Goal: Information Seeking & Learning: Check status

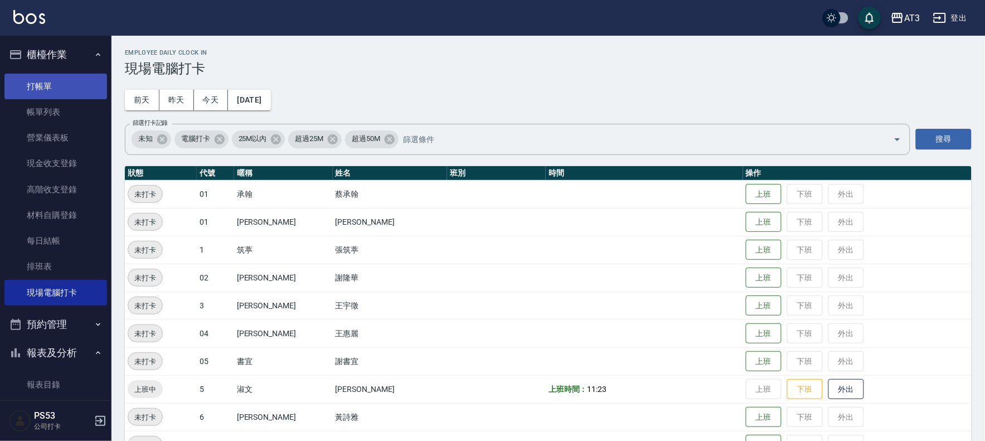
click at [42, 82] on link "打帳單" at bounding box center [55, 87] width 103 height 26
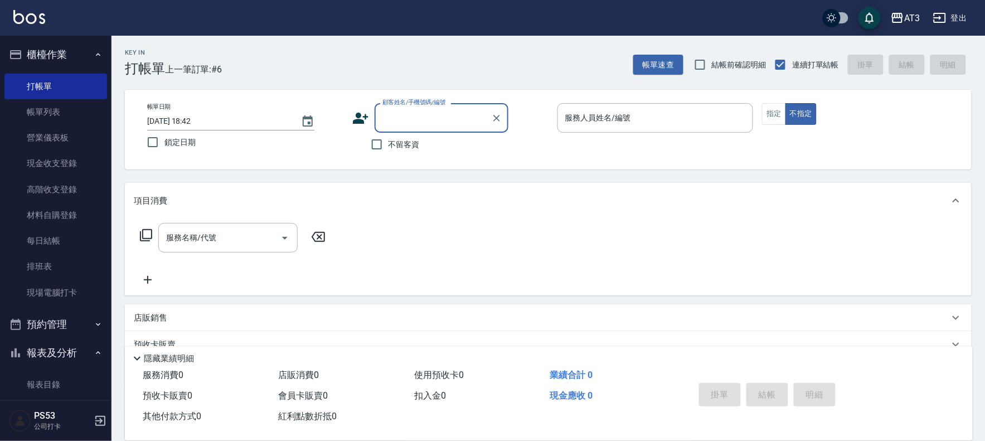
click at [364, 115] on icon at bounding box center [360, 118] width 17 height 17
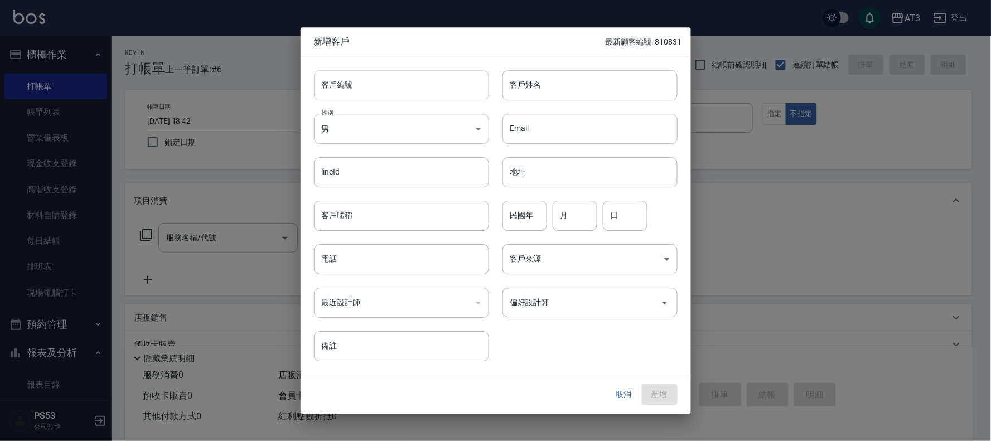
drag, startPoint x: 391, startPoint y: 80, endPoint x: 316, endPoint y: 90, distance: 76.5
click at [395, 88] on input "客戶編號" at bounding box center [401, 85] width 175 height 30
type input "740822"
type input "[PERSON_NAME]"
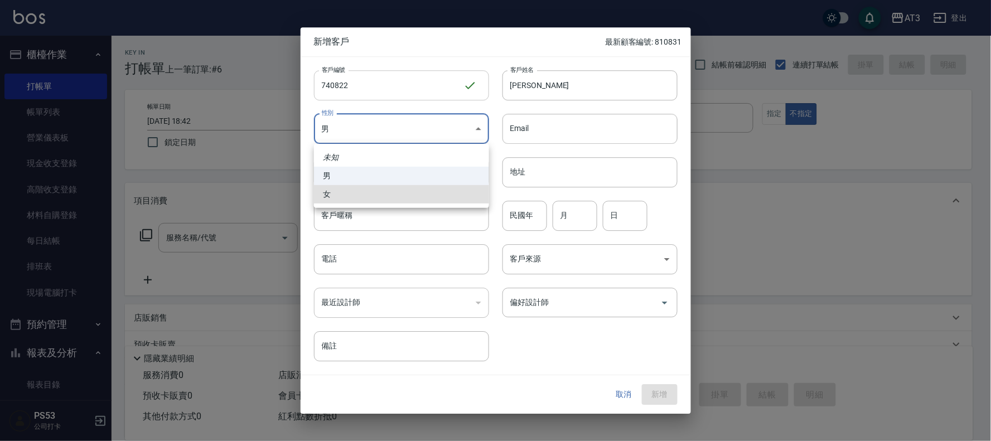
type input "[DEMOGRAPHIC_DATA]"
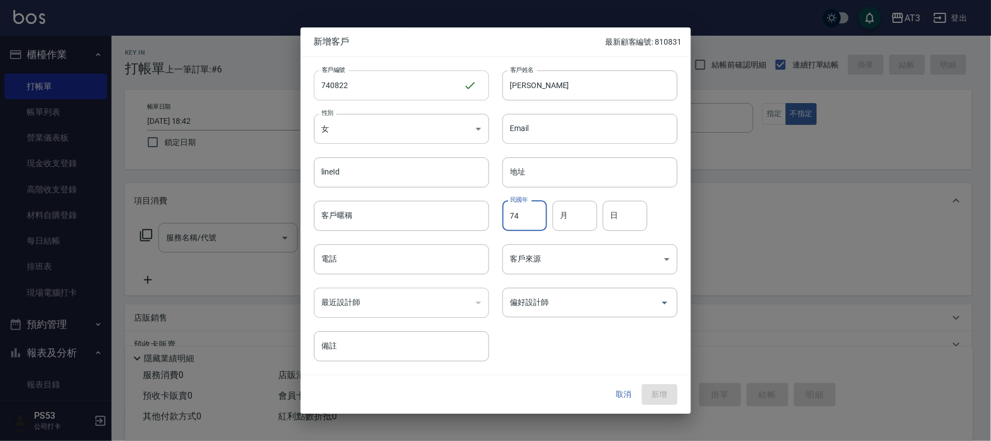
type input "74"
type input "08"
type input "22"
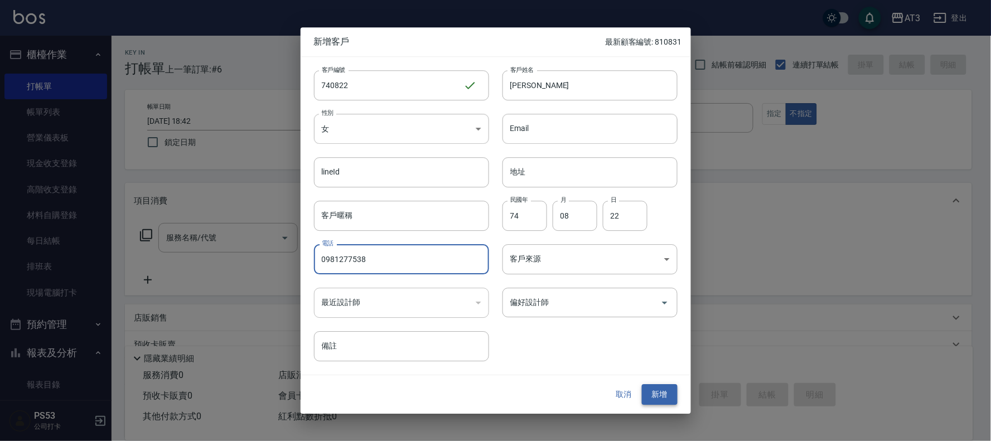
type input "0981277538"
click at [658, 391] on button "新增" at bounding box center [660, 395] width 36 height 21
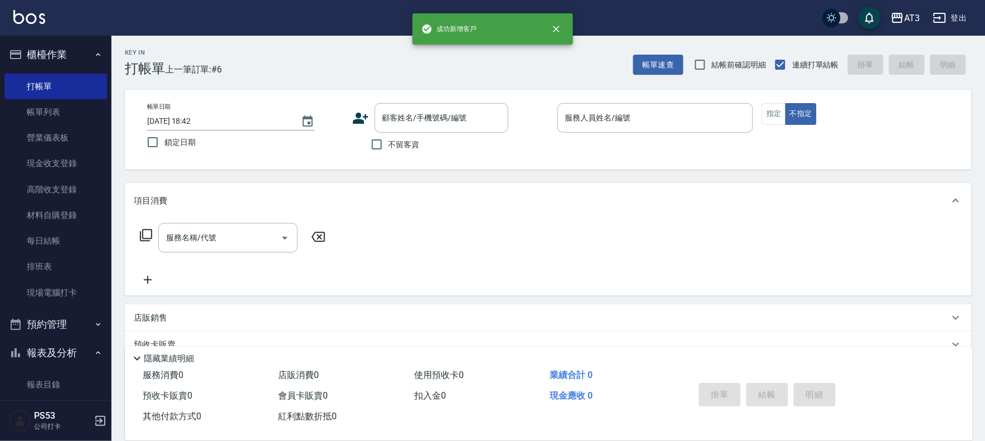
click at [360, 116] on icon at bounding box center [361, 118] width 16 height 11
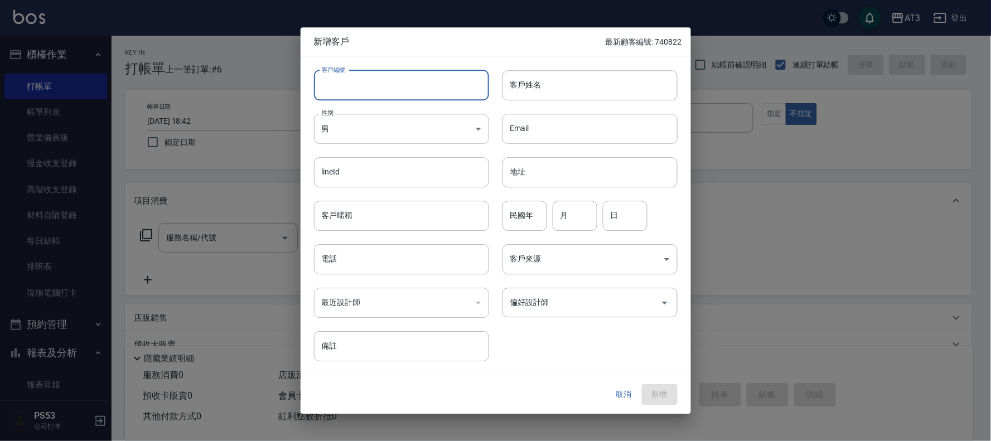
click at [375, 86] on input "客戶編號" at bounding box center [401, 85] width 175 height 30
type input "770829-1"
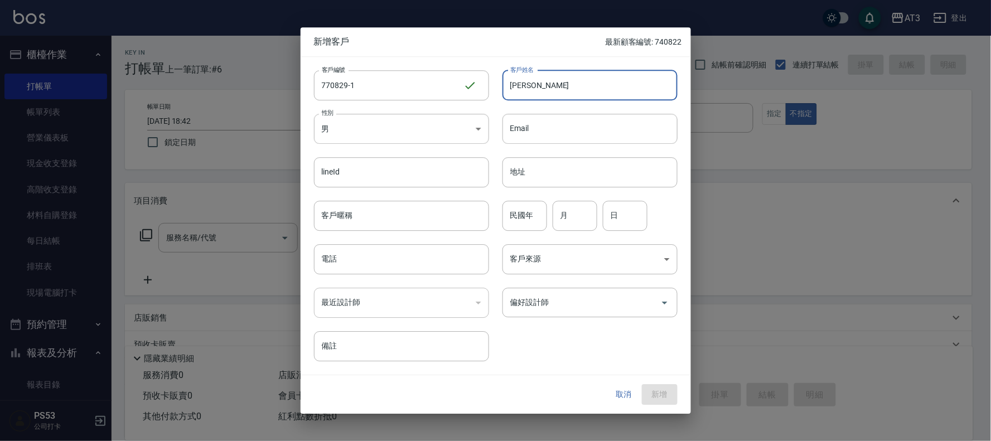
type input "[PERSON_NAME]"
type input "77"
type input "08"
type input "29"
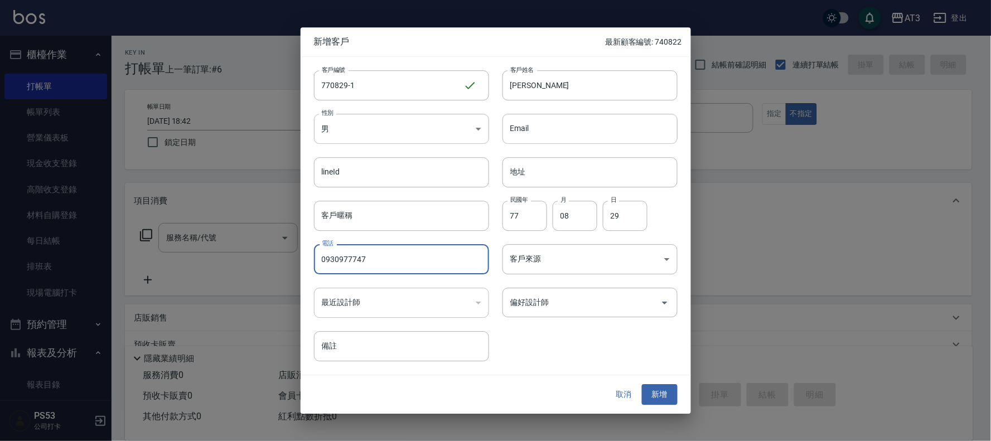
type input "0930977747"
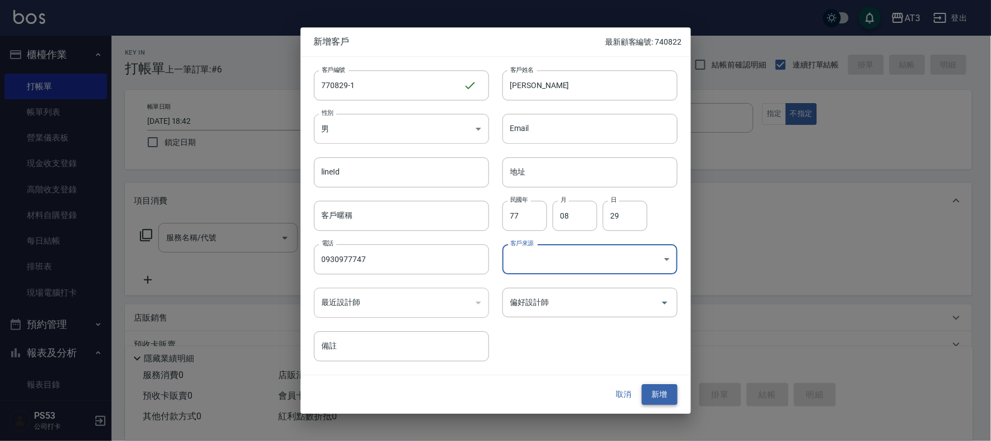
click at [656, 394] on button "新增" at bounding box center [660, 395] width 36 height 21
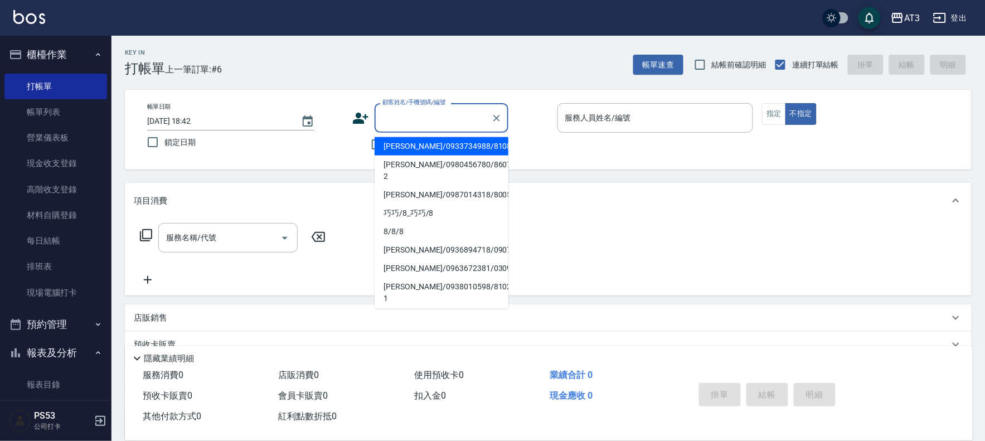
click at [429, 116] on input "顧客姓名/手機號碼/編號" at bounding box center [433, 118] width 107 height 20
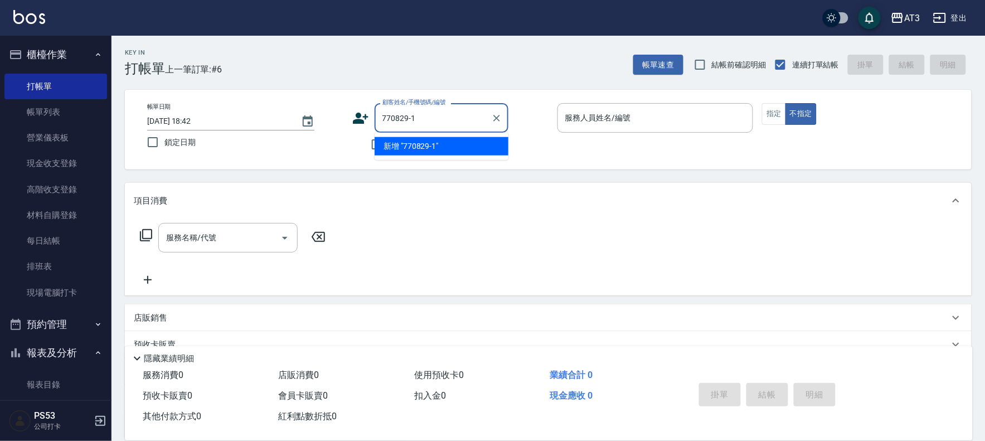
type input "770829-1"
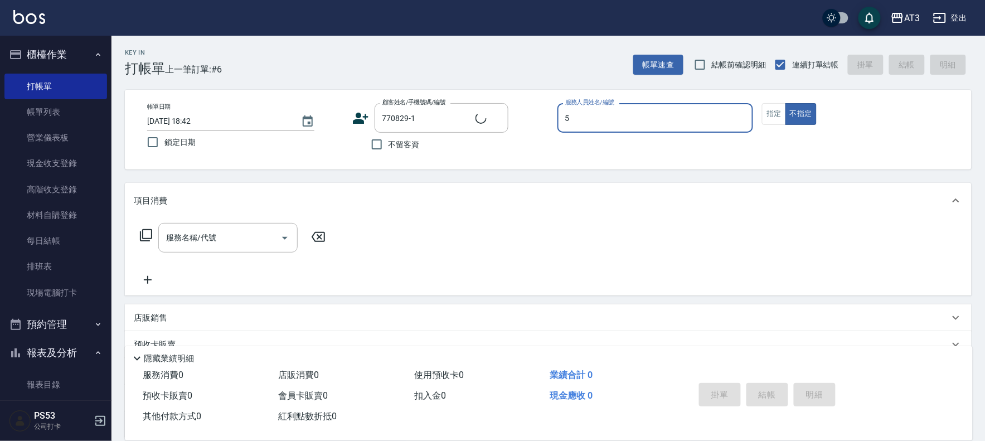
type input "5"
type button "false"
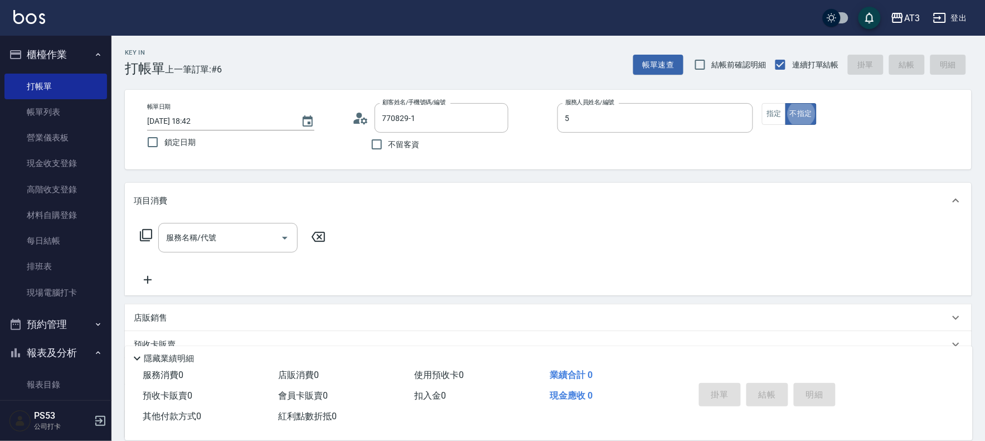
type input "[PERSON_NAME]/0930977747/770829-1"
type input "淑文-5"
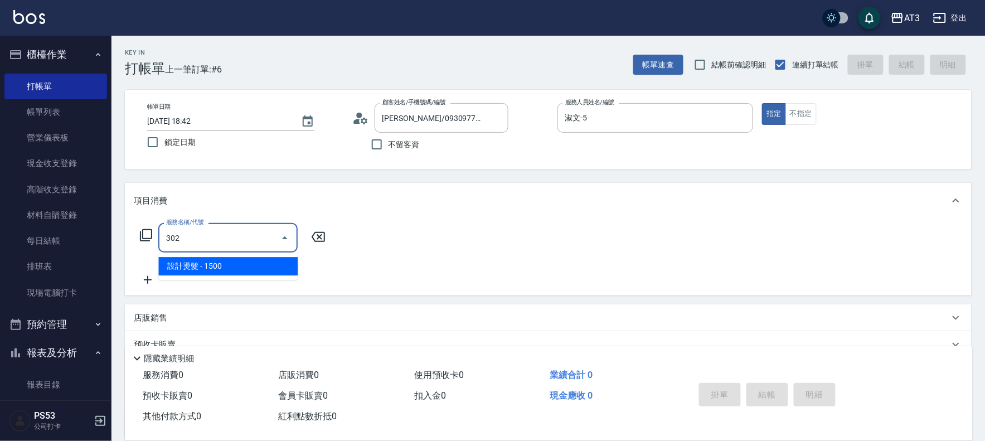
type input "設計燙髮(302)"
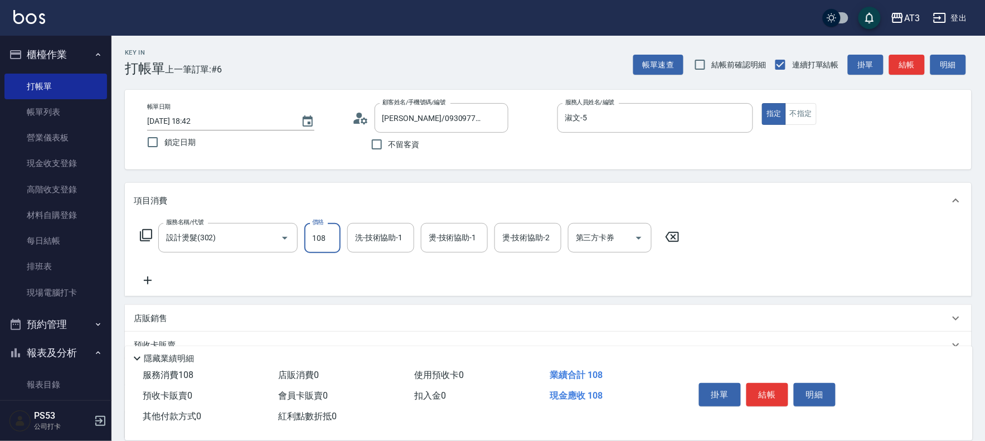
type input "1080"
type input "淑文-5"
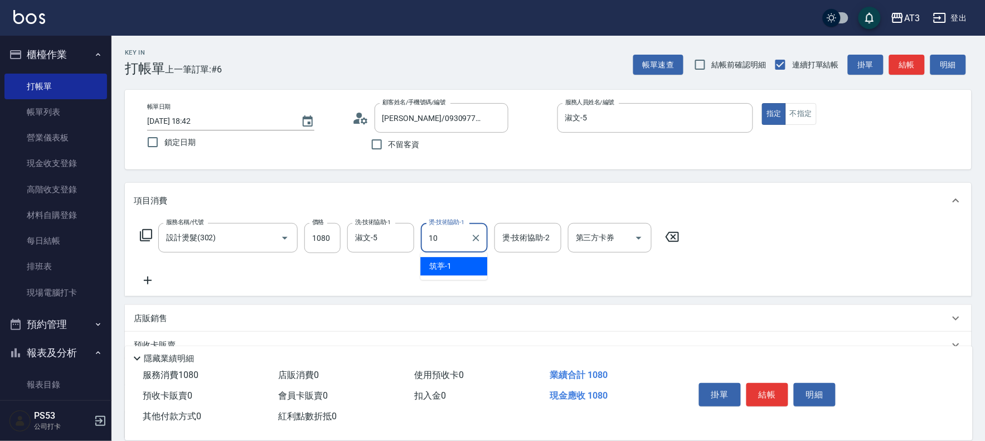
type input "菲比-10"
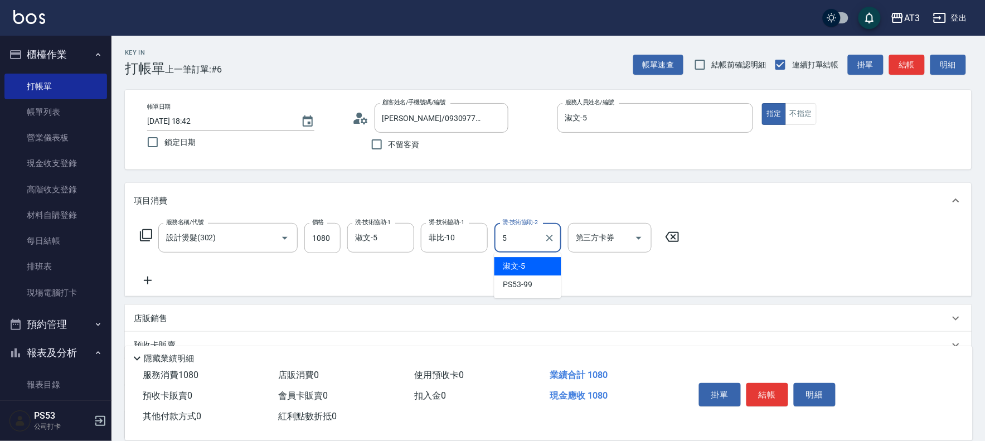
type input "淑文-5"
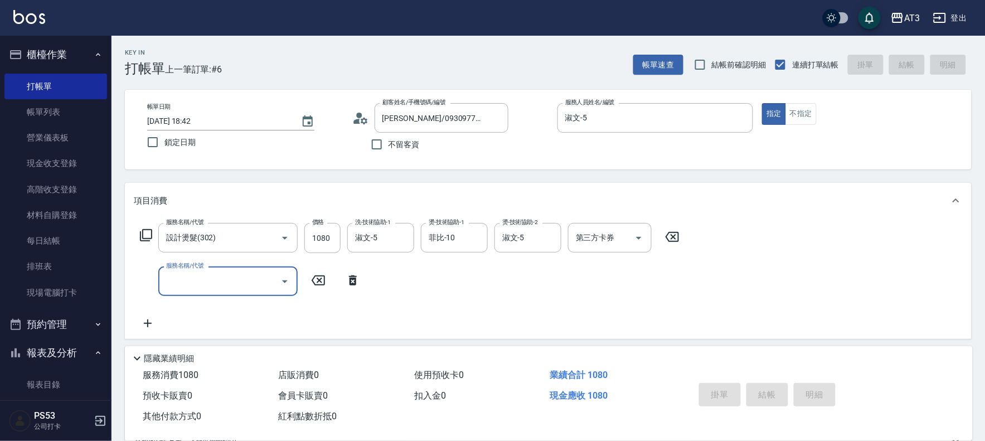
type input "[DATE] 18:44"
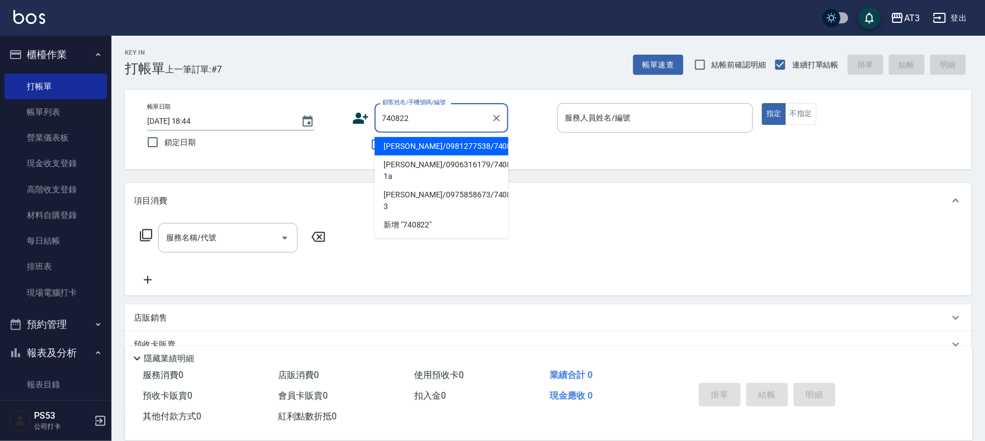
type input "[PERSON_NAME]/0981277538/740822"
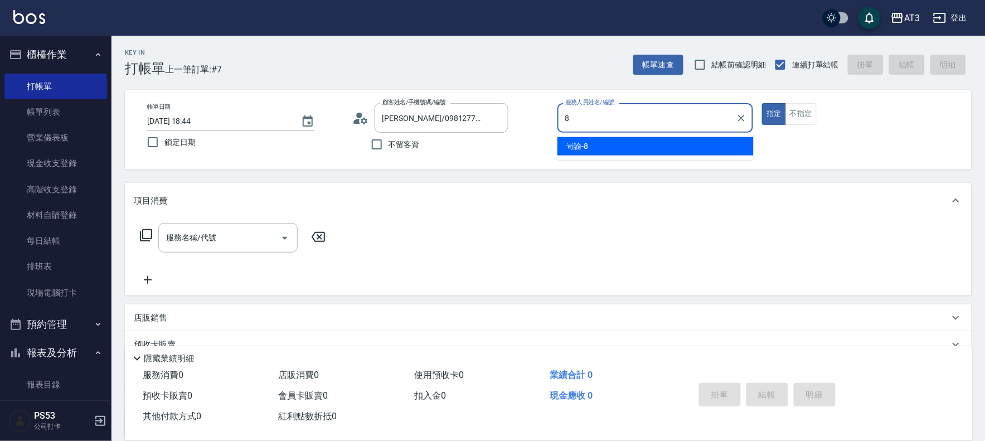
type input "8"
type button "true"
type input "岢諭-8"
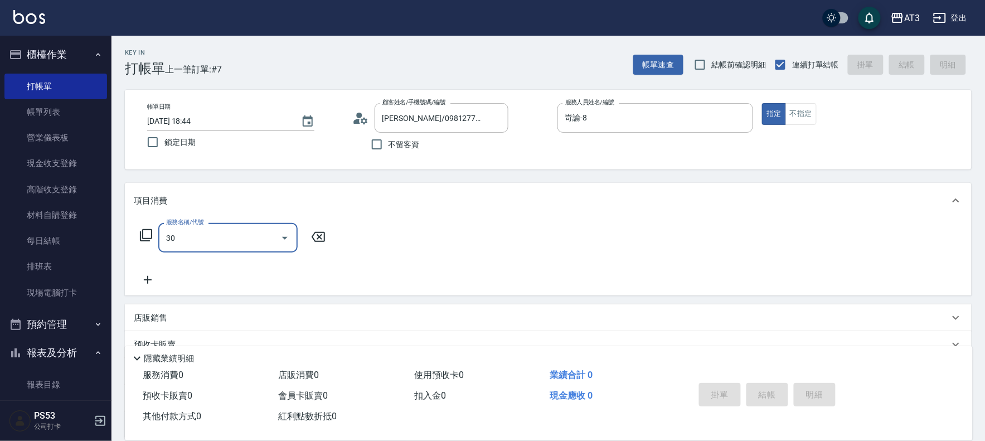
type input "302"
type input "4"
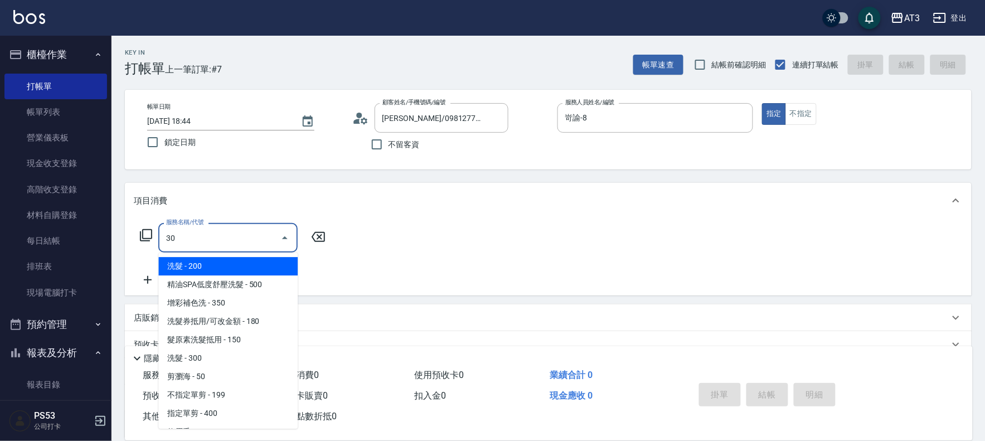
type input "302"
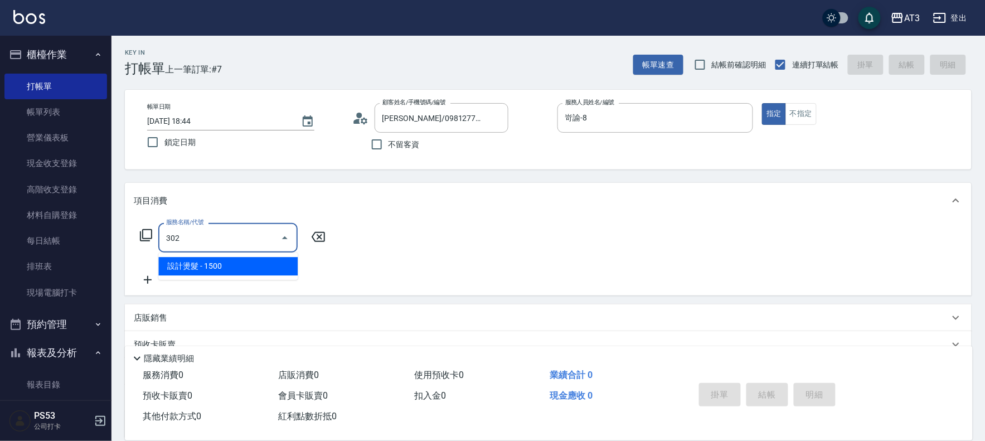
type input "設計燙髮(302)"
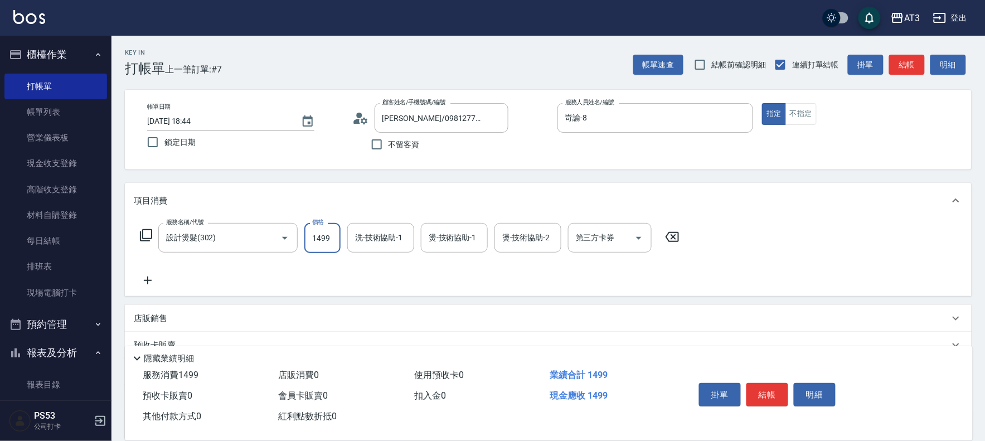
type input "1499"
type input "岢諭-8"
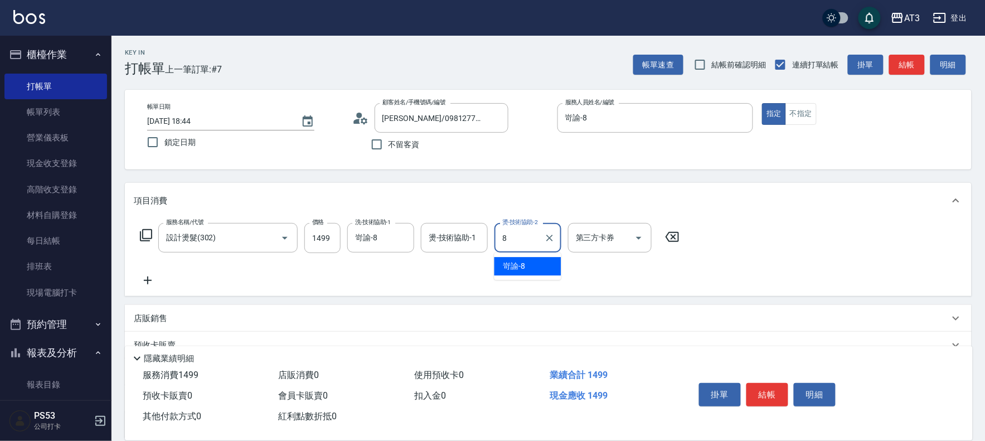
type input "岢諭-8"
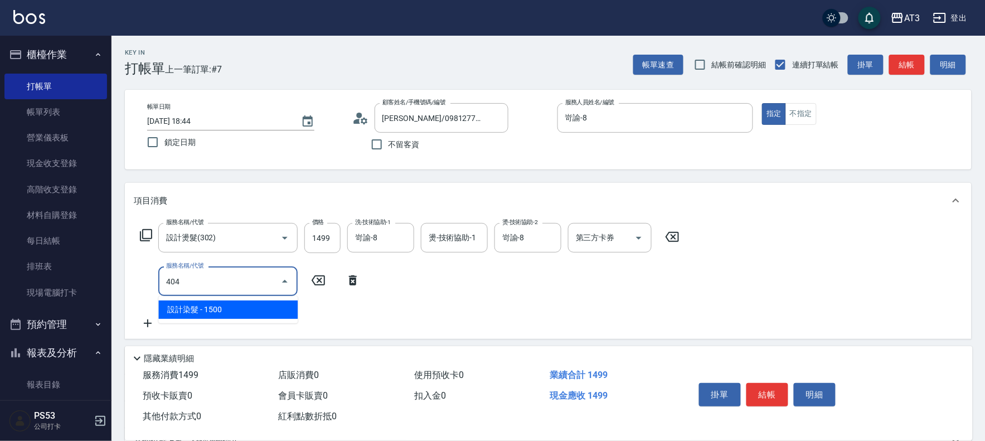
type input "設計染髮(404)"
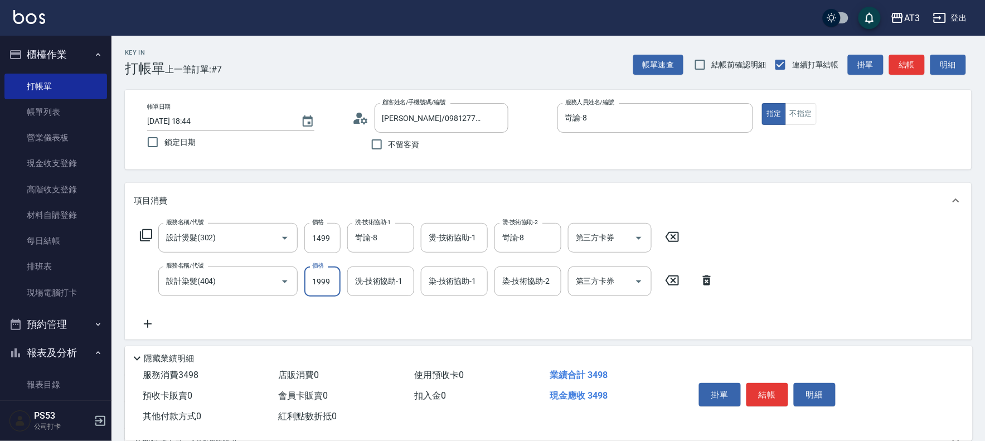
type input "1999"
type input "0"
type input "岢諭-8"
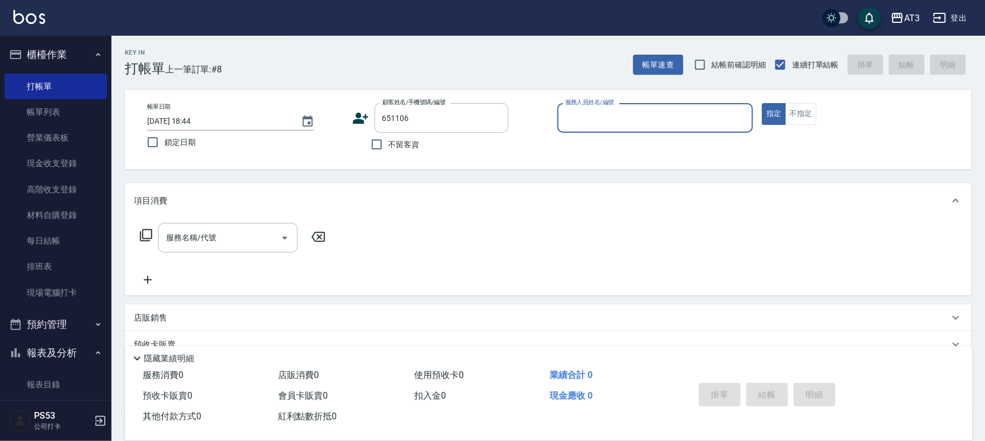
type input "[PERSON_NAME]/0910621522/651106"
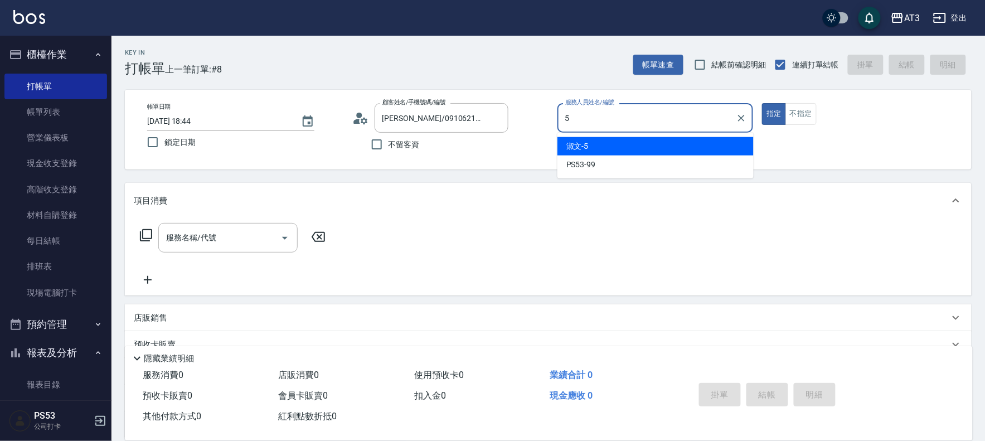
type input "淑文-5"
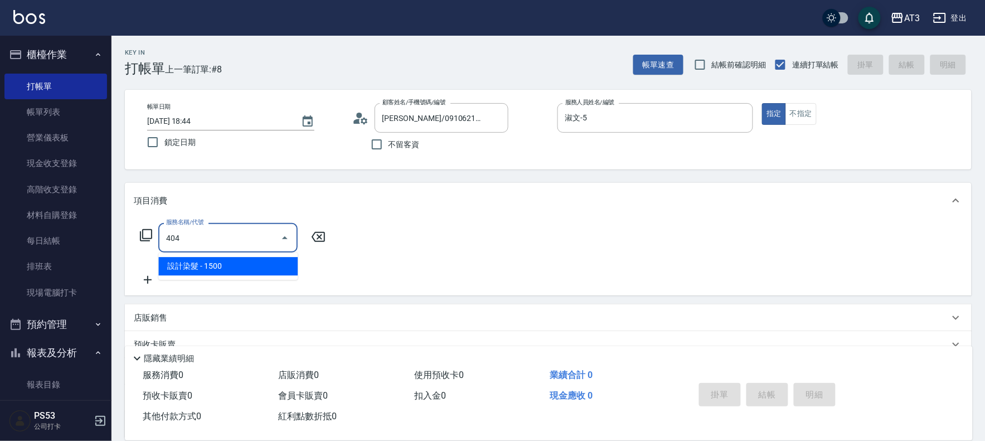
type input "設計染髮(404)"
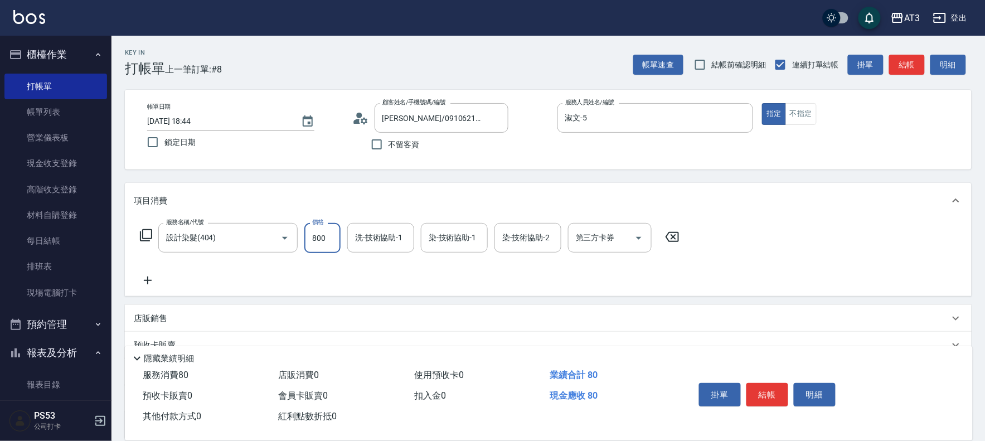
type input "800"
type input "淑文-5"
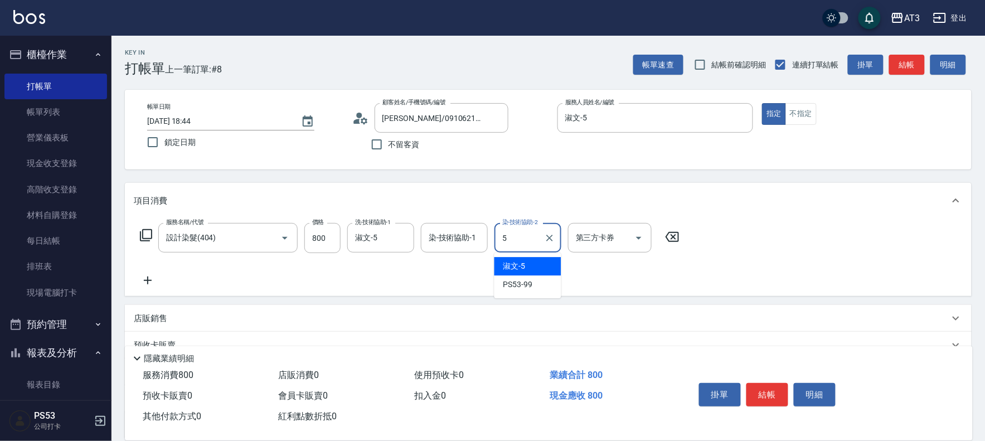
type input "淑文-5"
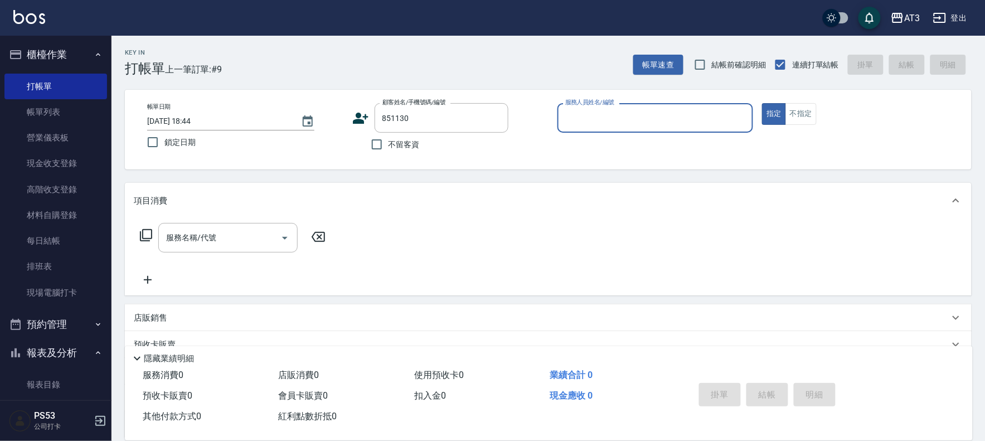
type input "851130"
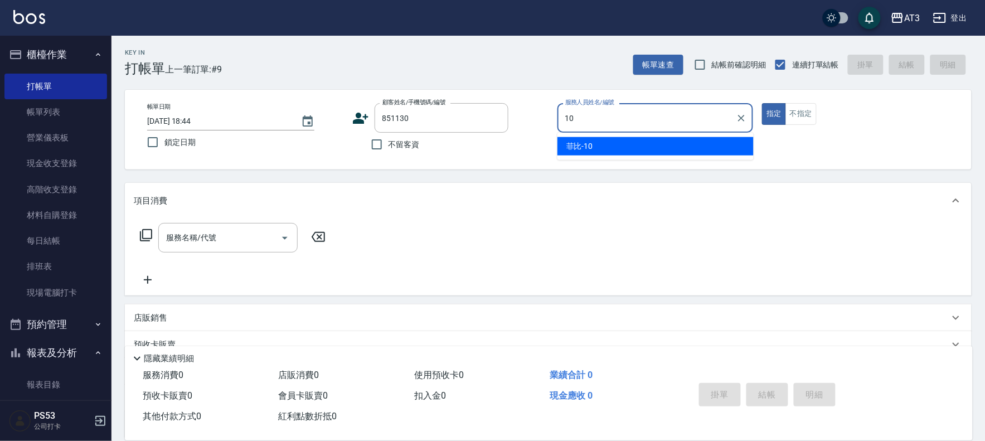
type input "菲比-10"
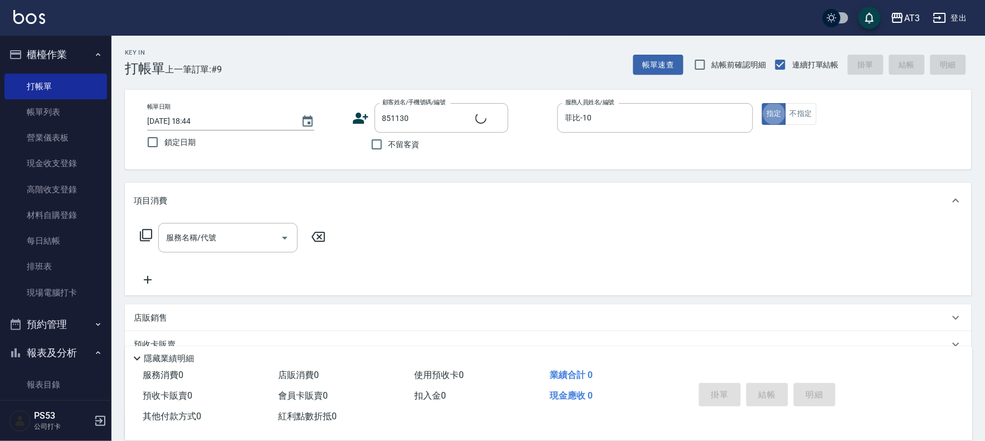
type input "[PERSON_NAME]/0901361953/851130"
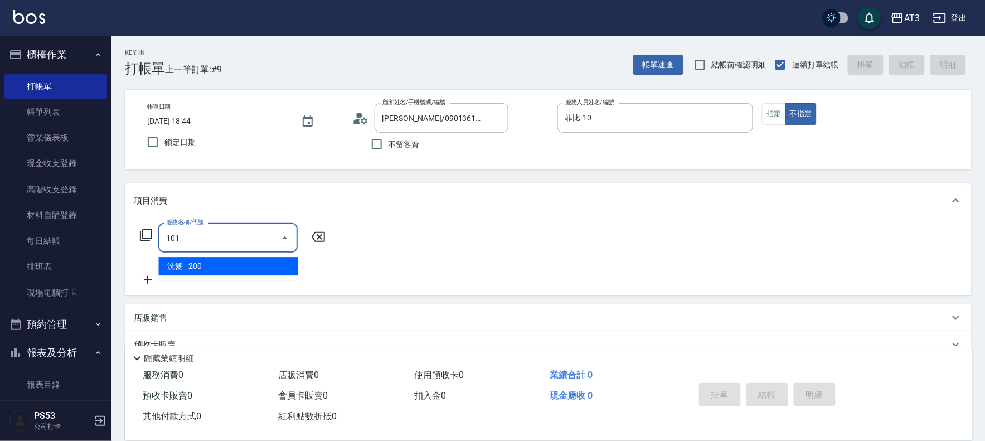
type input "洗髮(101)"
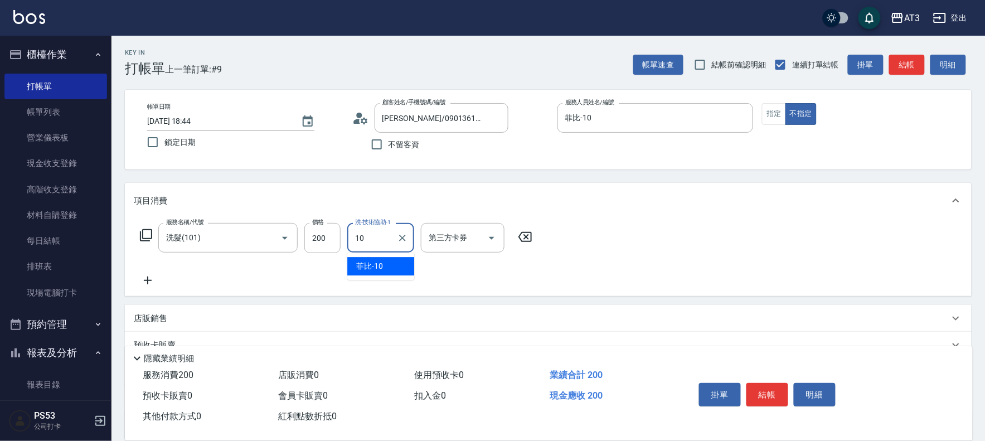
type input "菲比-10"
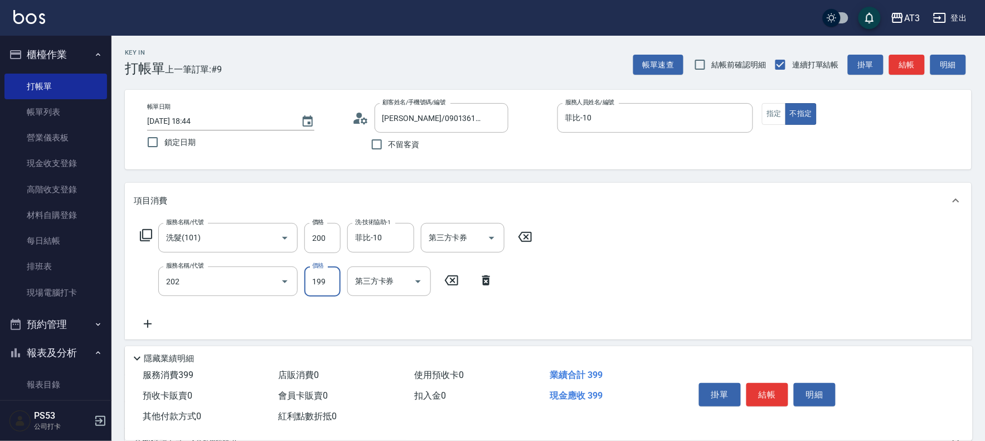
type input "不指定單剪(202)"
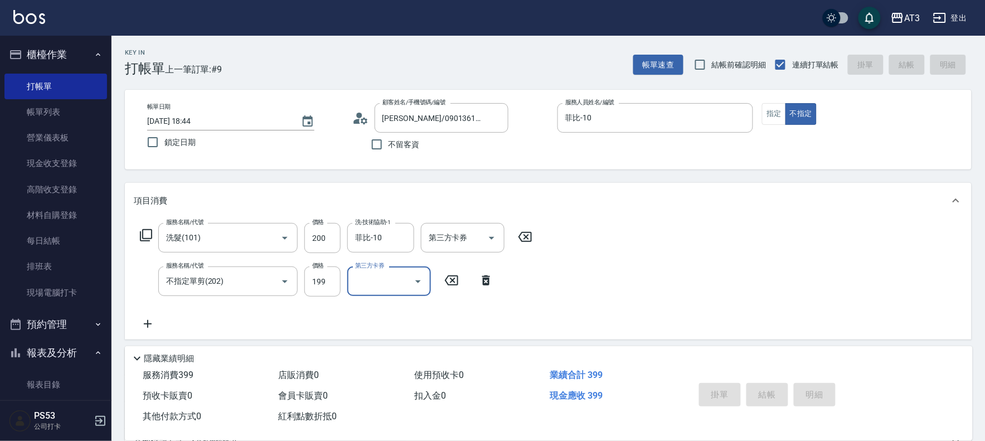
type input "[DATE] 18:45"
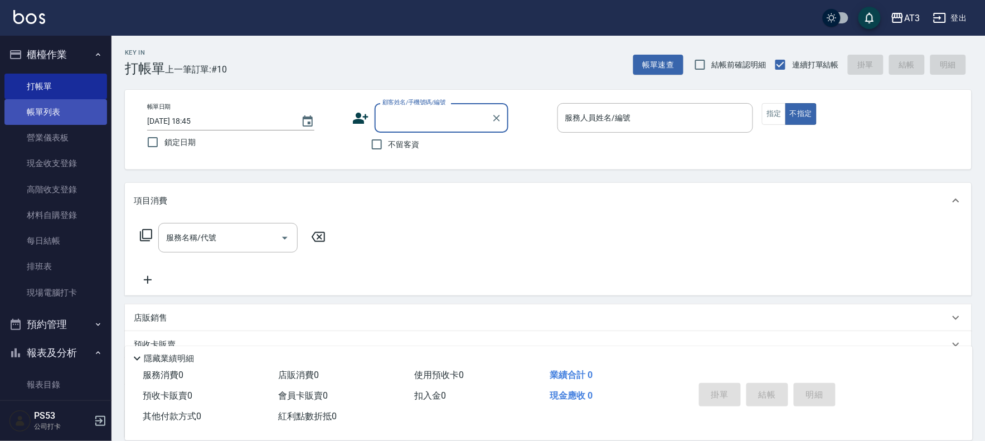
click at [47, 106] on link "帳單列表" at bounding box center [55, 112] width 103 height 26
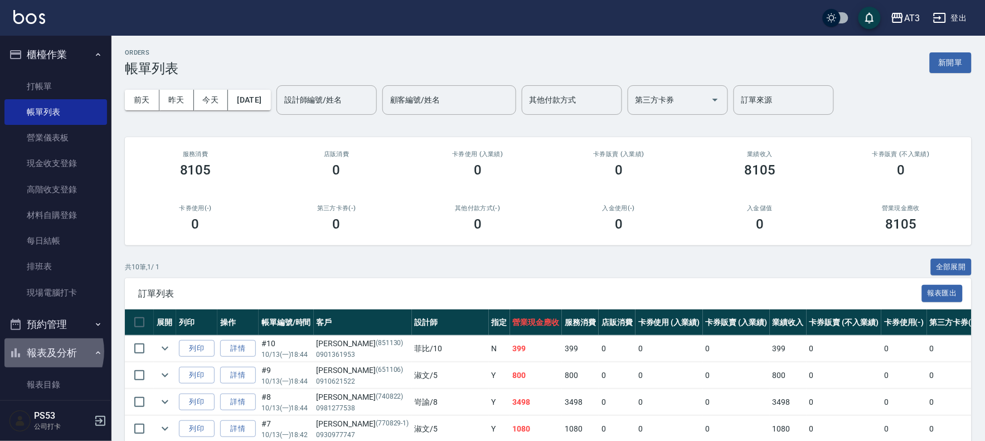
click at [41, 351] on button "報表及分析" at bounding box center [55, 352] width 103 height 29
click at [40, 353] on button "報表及分析" at bounding box center [55, 352] width 103 height 29
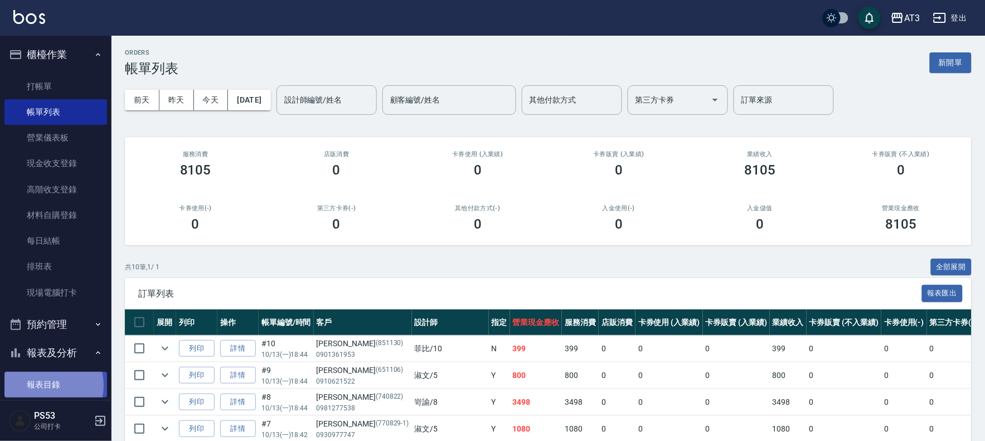
click at [46, 386] on link "報表目錄" at bounding box center [55, 385] width 103 height 26
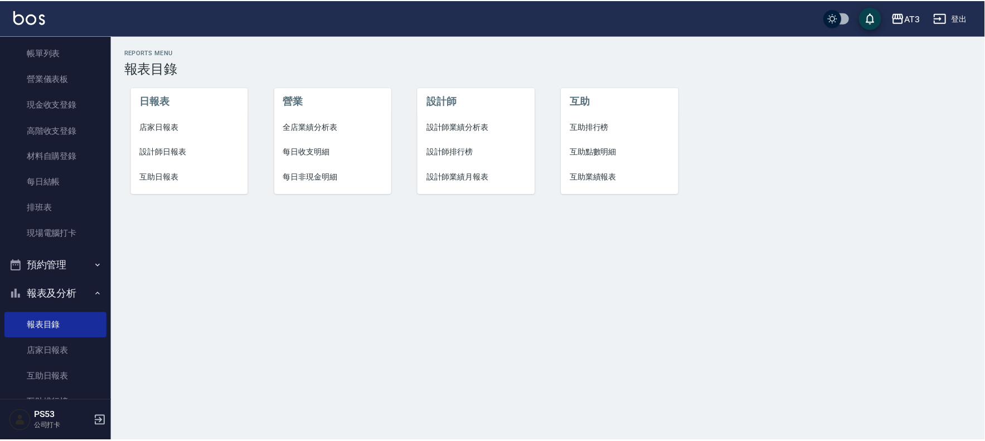
scroll to position [186, 0]
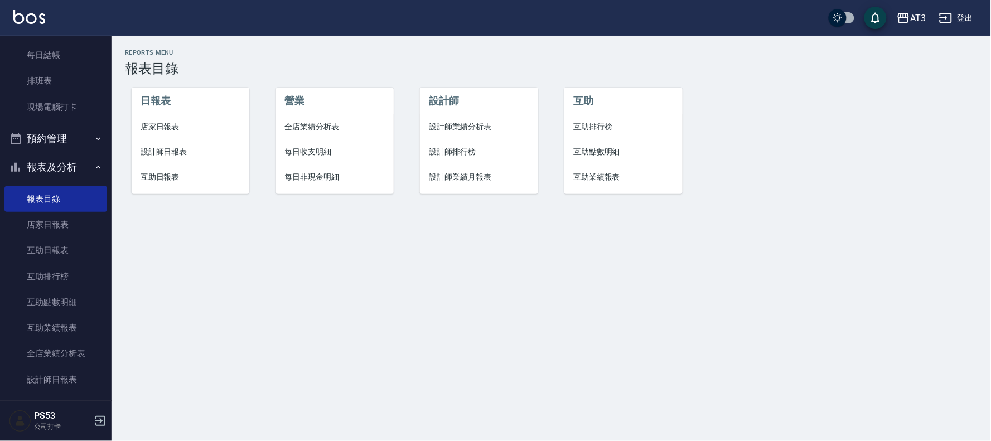
click at [163, 140] on li "設計師日報表" at bounding box center [191, 151] width 118 height 25
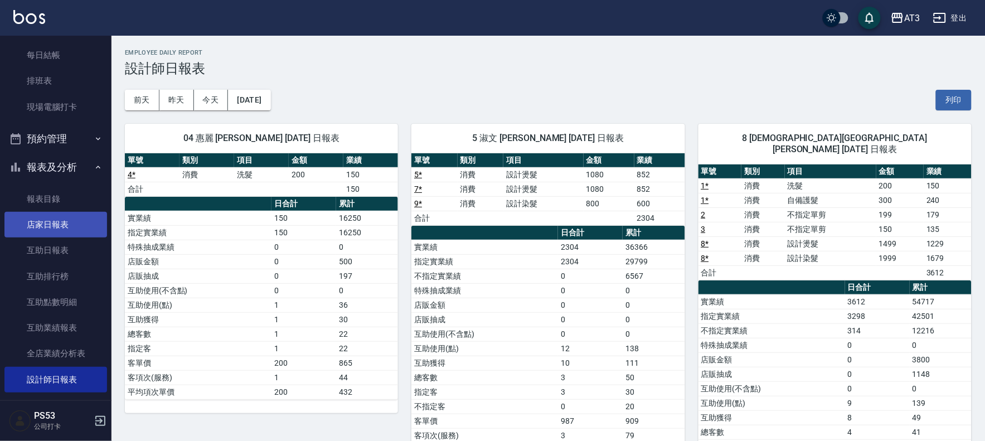
click at [59, 230] on link "店家日報表" at bounding box center [55, 225] width 103 height 26
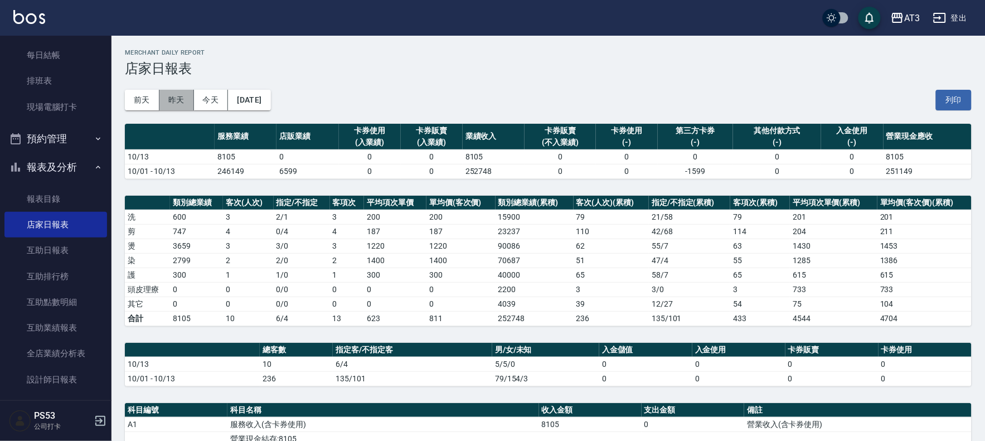
click at [185, 95] on button "昨天" at bounding box center [176, 100] width 35 height 21
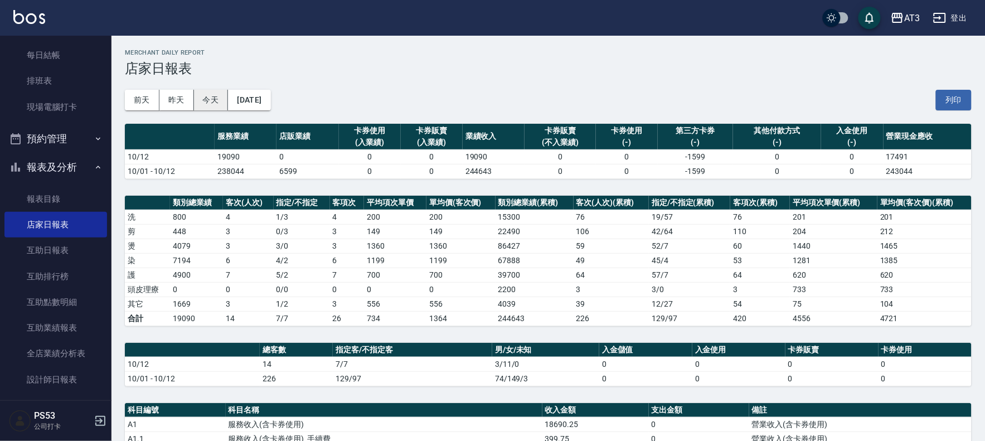
click at [215, 98] on button "今天" at bounding box center [211, 100] width 35 height 21
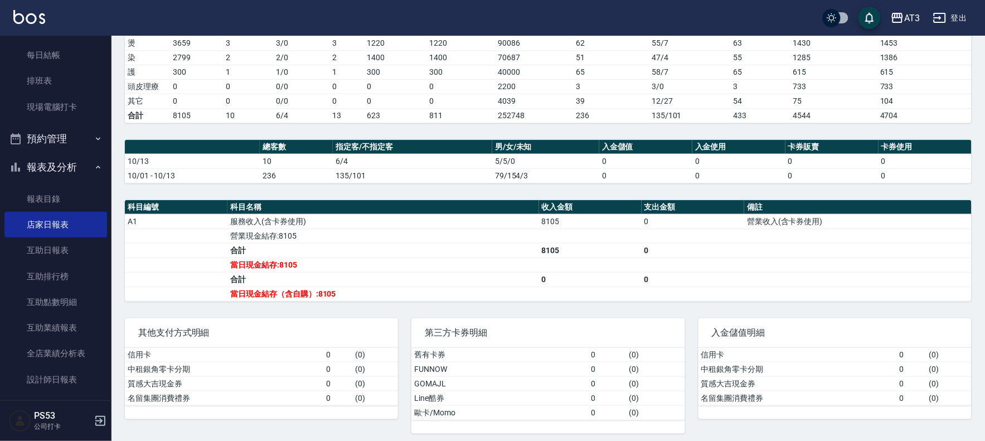
scroll to position [210, 0]
